Goal: Transaction & Acquisition: Purchase product/service

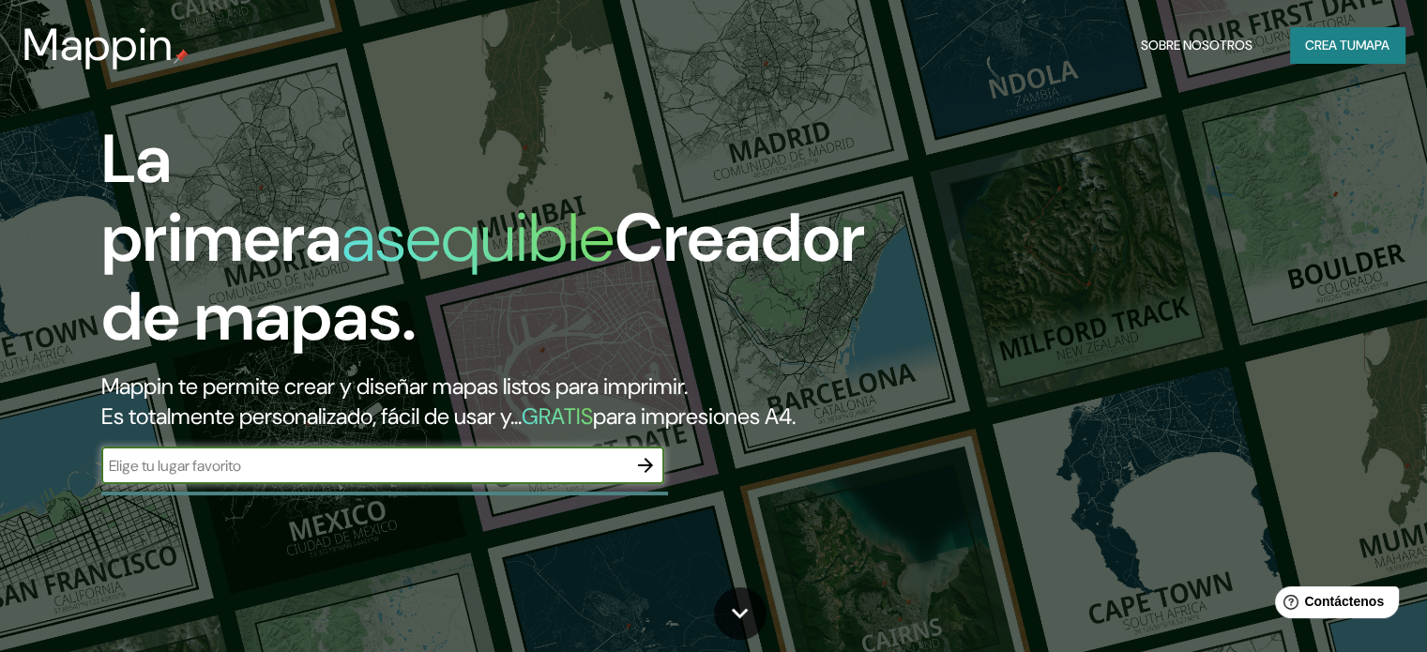
click at [409, 477] on input "text" at bounding box center [363, 466] width 525 height 22
type input "Centro Eco Cultural - [PERSON_NAME]"
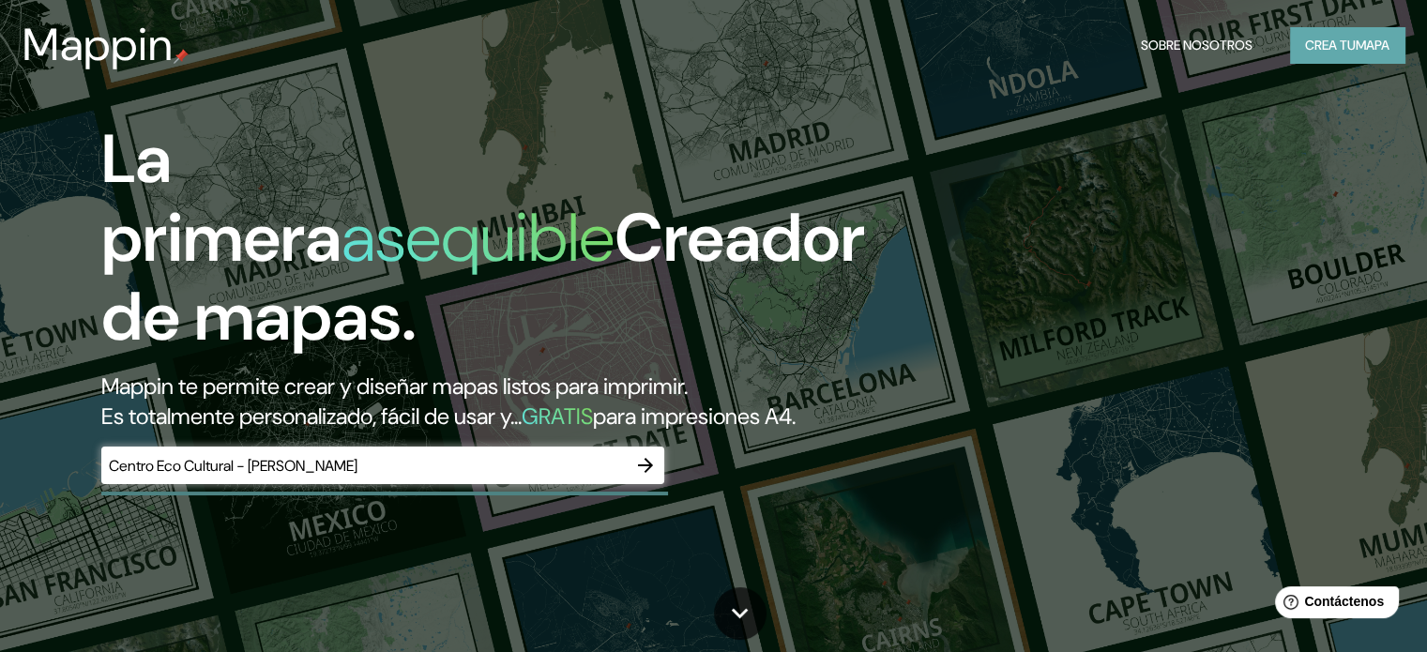
click at [1327, 43] on font "Crea tu" at bounding box center [1330, 45] width 51 height 17
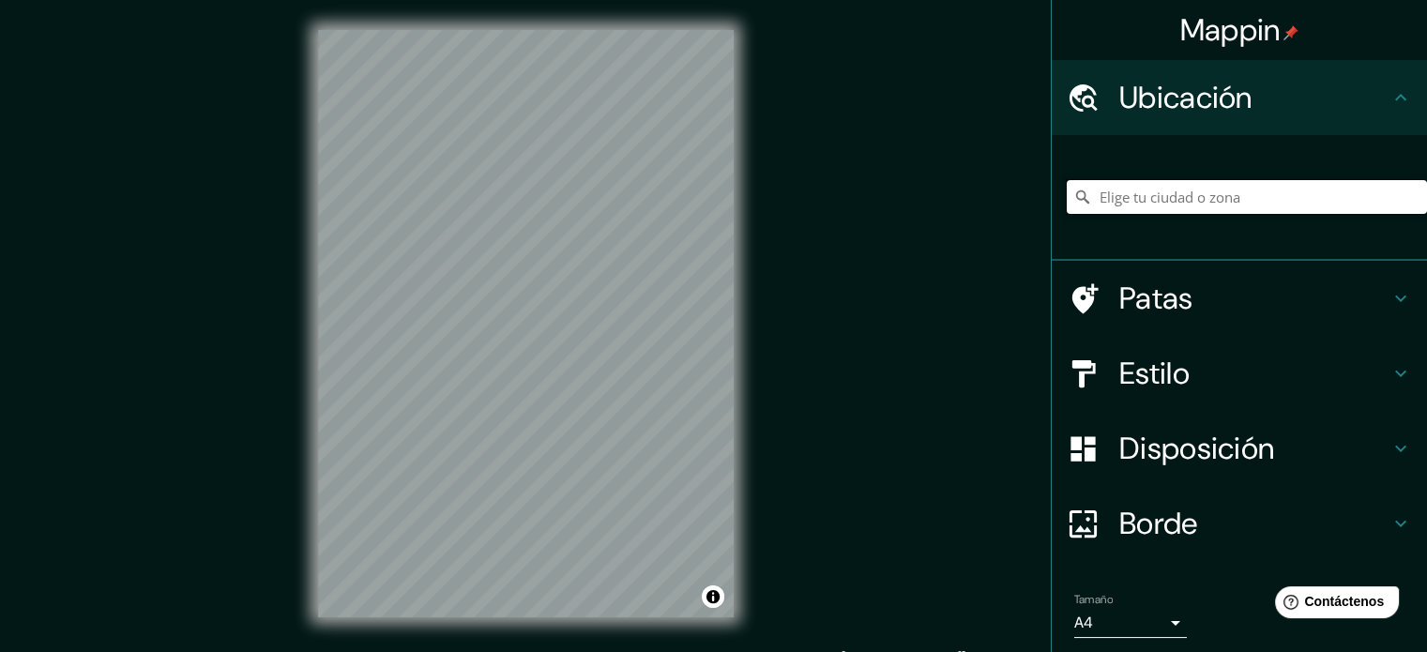
click at [1152, 185] on input "Elige tu ciudad o zona" at bounding box center [1247, 197] width 360 height 34
paste input "School of Architecture and Urbanism of the [GEOGRAPHIC_DATA]"
click at [1390, 457] on icon at bounding box center [1401, 448] width 23 height 23
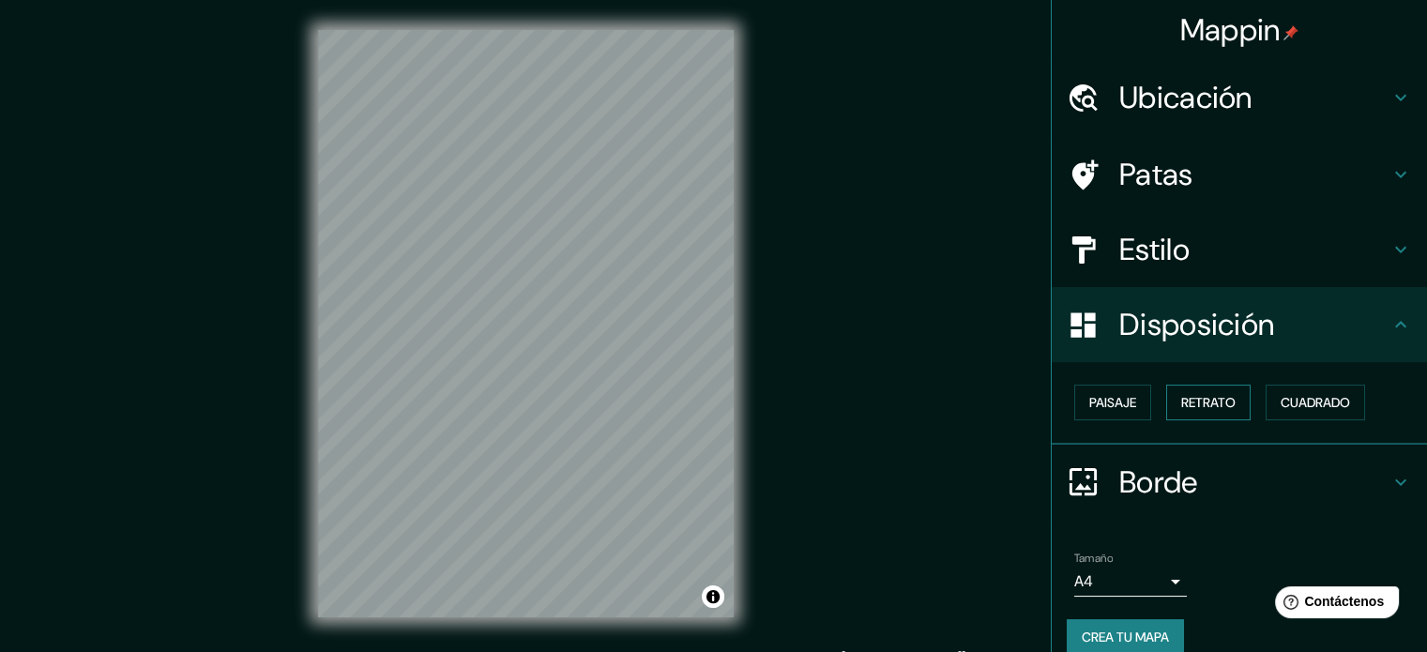
click at [1220, 404] on font "Retrato" at bounding box center [1208, 402] width 54 height 17
click at [1126, 408] on button "Paisaje" at bounding box center [1112, 403] width 77 height 36
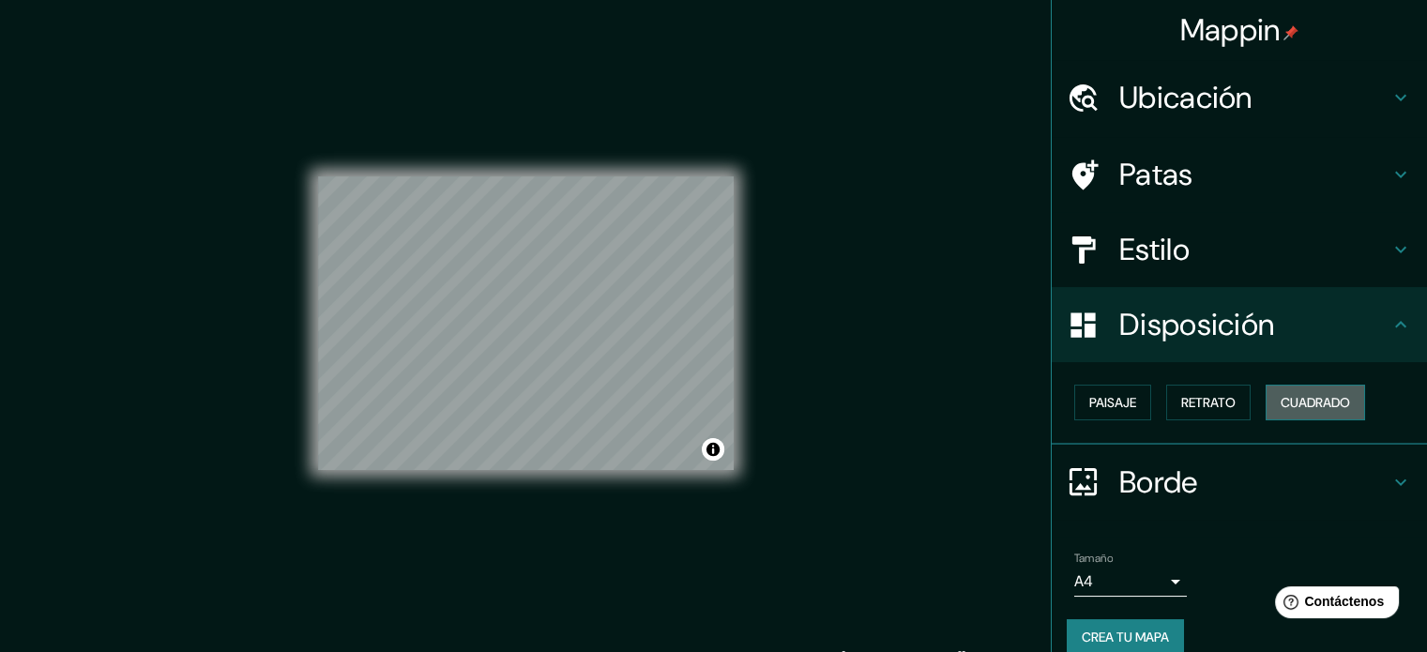
click at [1294, 401] on font "Cuadrado" at bounding box center [1315, 402] width 69 height 17
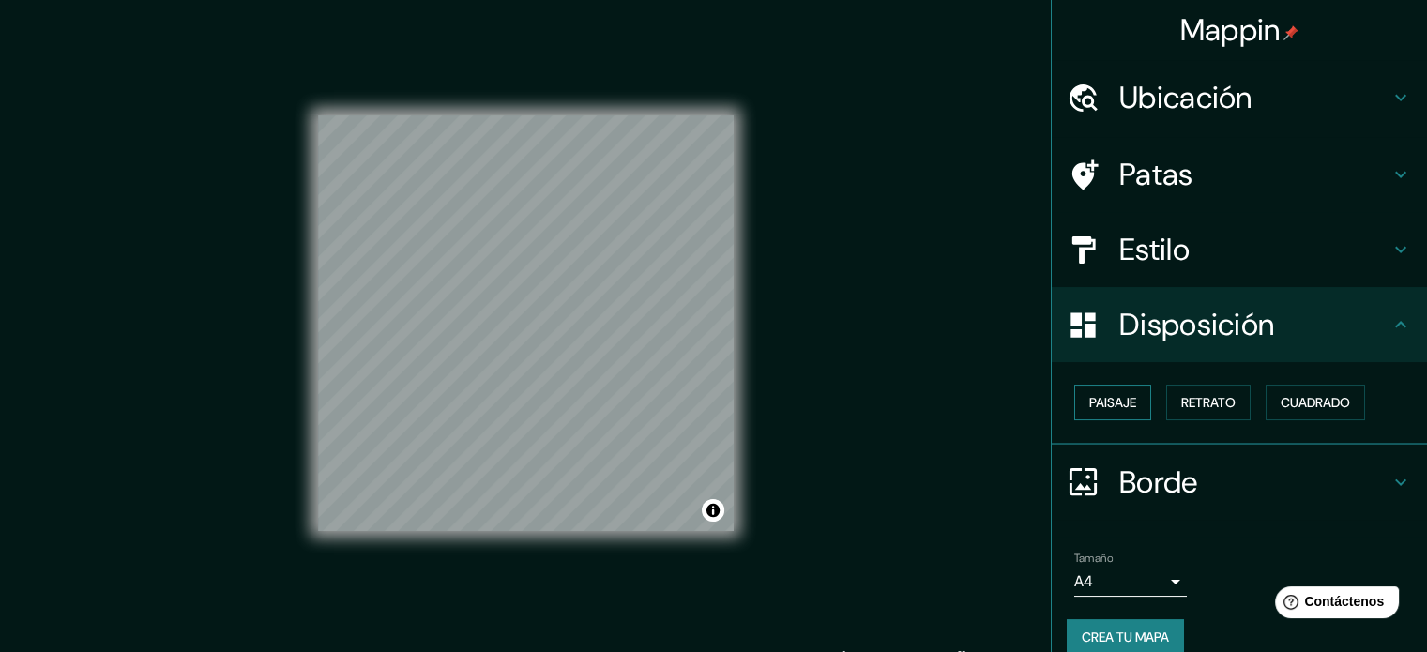
click at [1096, 401] on font "Paisaje" at bounding box center [1112, 402] width 47 height 17
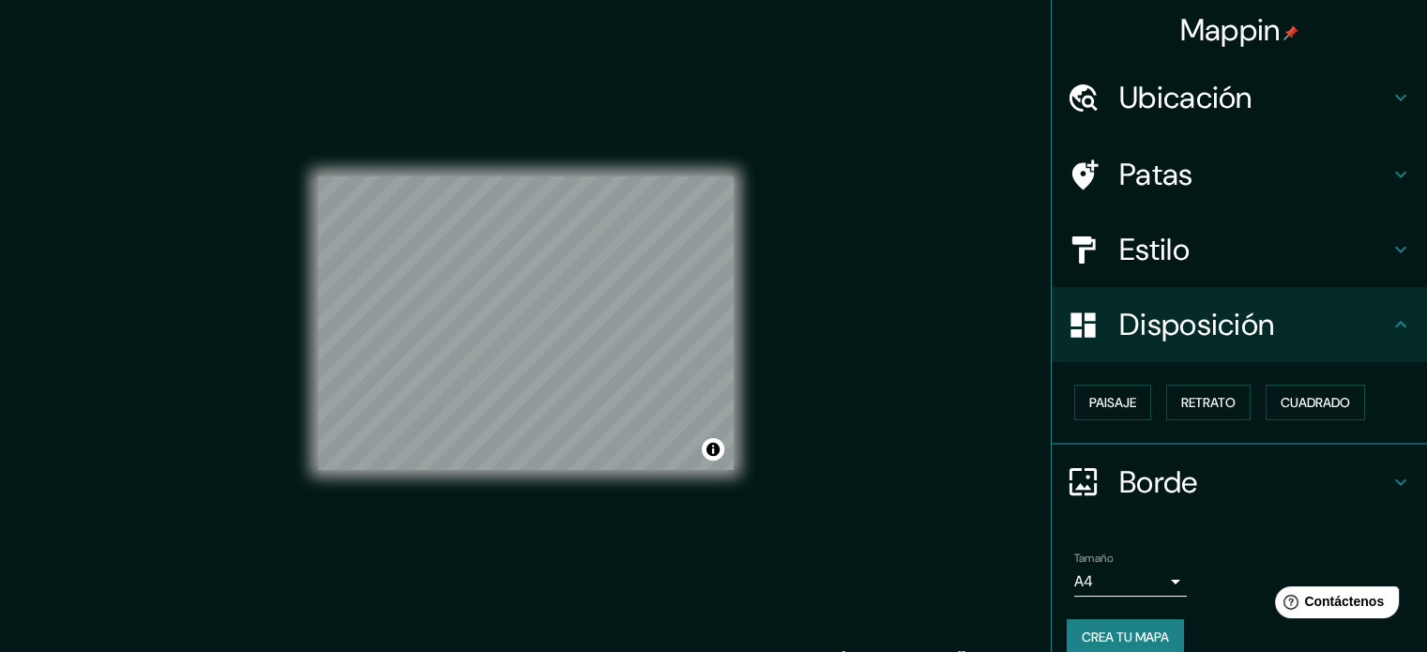
click at [1272, 84] on h4 "Ubicación" at bounding box center [1254, 98] width 270 height 38
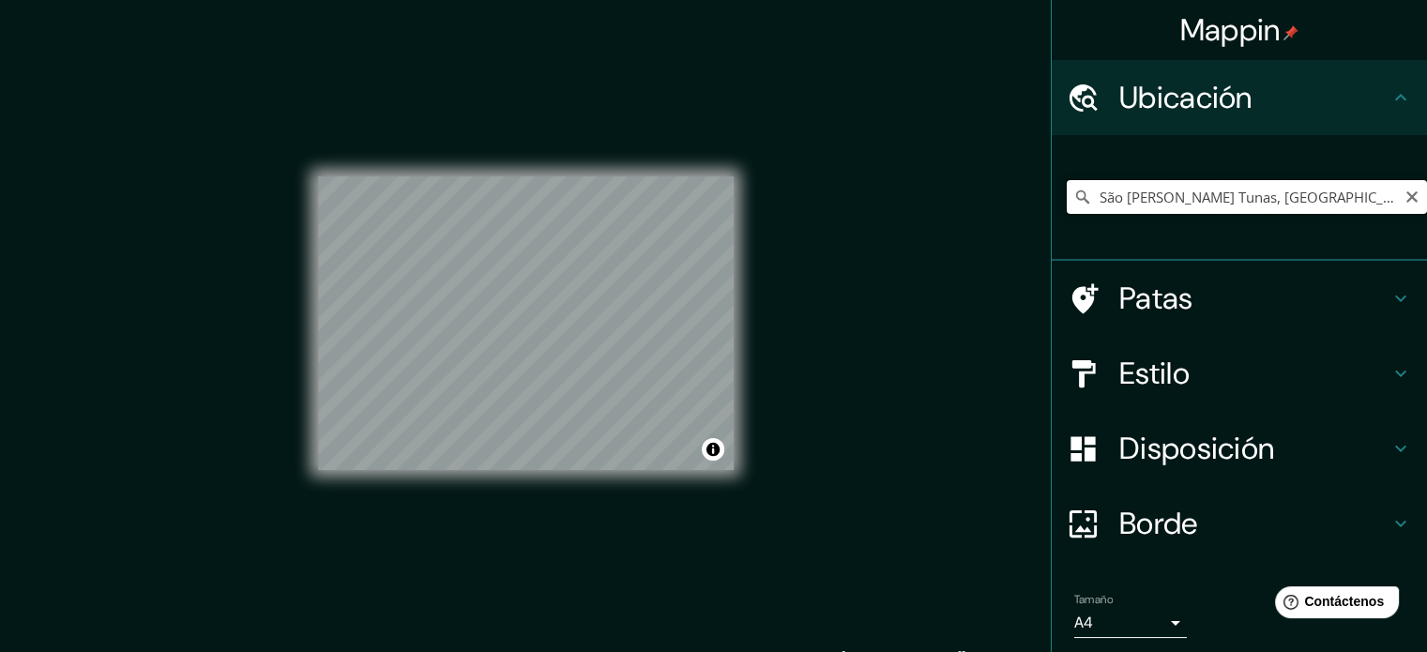
click at [1327, 192] on input "São [PERSON_NAME] Tunas, [GEOGRAPHIC_DATA], [GEOGRAPHIC_DATA], [GEOGRAPHIC_DATA]" at bounding box center [1247, 197] width 360 height 34
paste input "chool of Architecture and Urbanism of the [GEOGRAPHIC_DATA]"
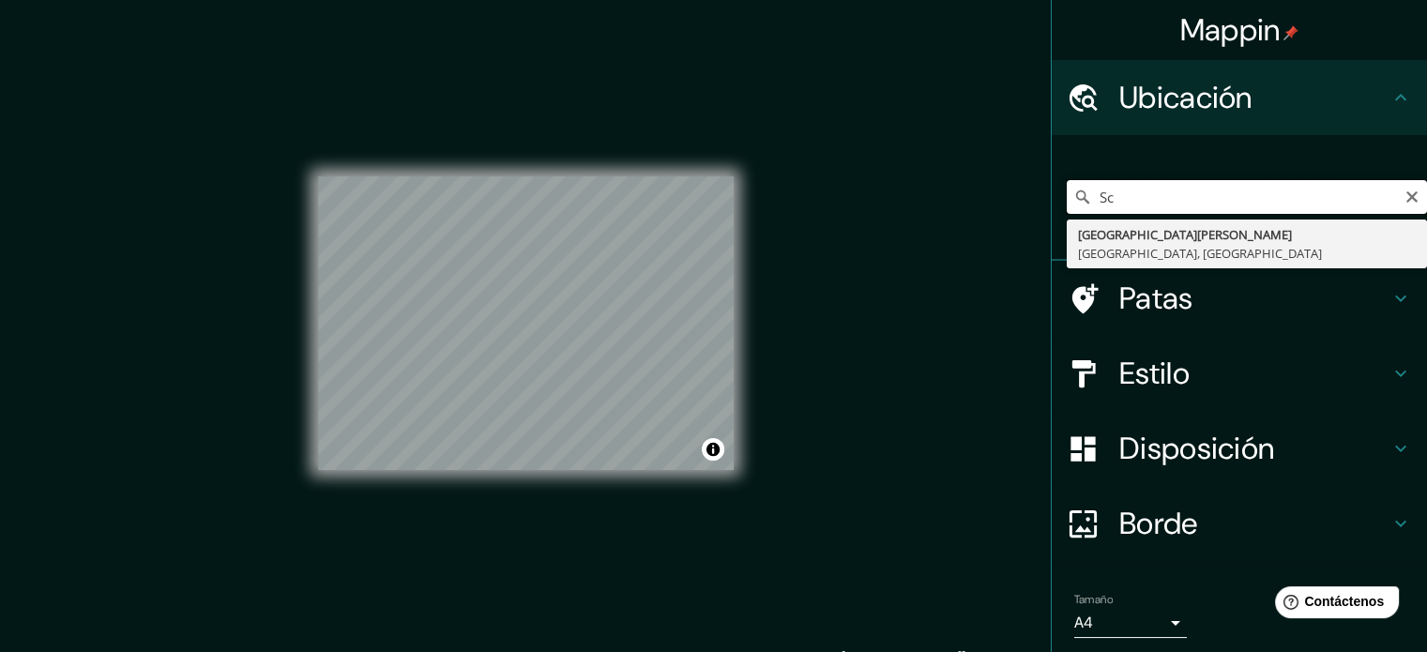
type input "S"
type input "[PERSON_NAME][GEOGRAPHIC_DATA], [GEOGRAPHIC_DATA]"
